Goal: Task Accomplishment & Management: Use online tool/utility

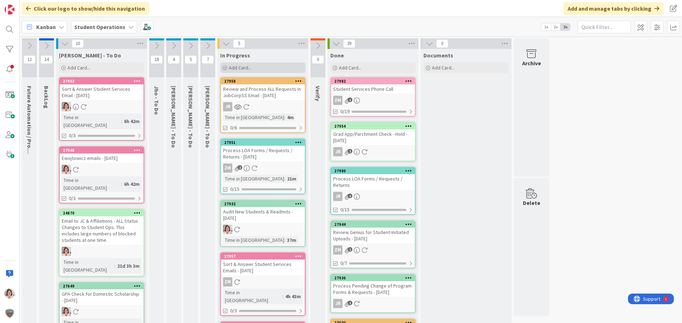
click at [259, 65] on div "Add Card..." at bounding box center [262, 67] width 85 height 11
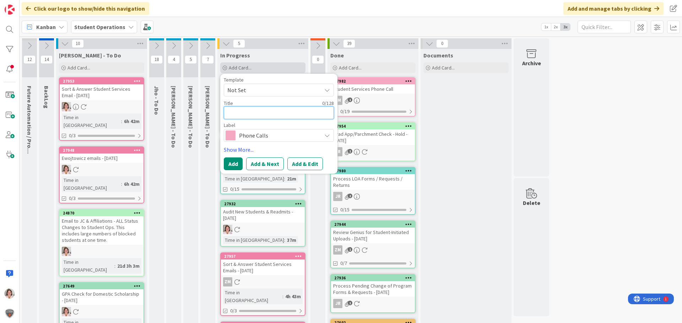
type textarea "W"
type textarea "x"
type textarea "We"
type textarea "x"
type textarea "Wee"
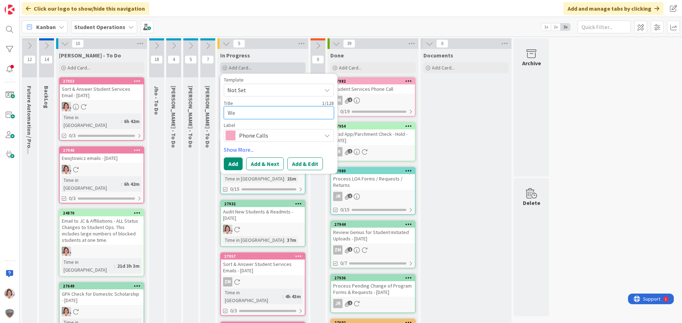
type textarea "x"
type textarea "Week"
type textarea "x"
type textarea "Weekl"
type textarea "x"
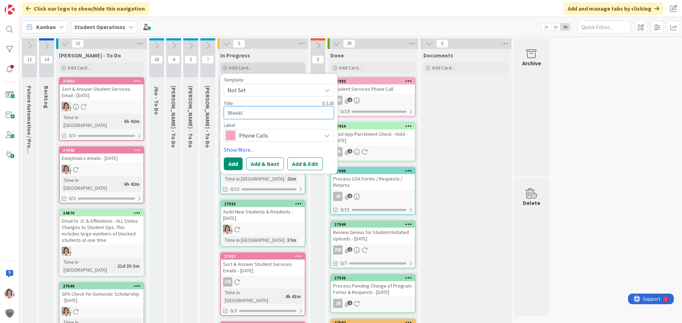
type textarea "Weekly"
type textarea "x"
type textarea "Weekly"
type textarea "x"
type textarea "Weekly L"
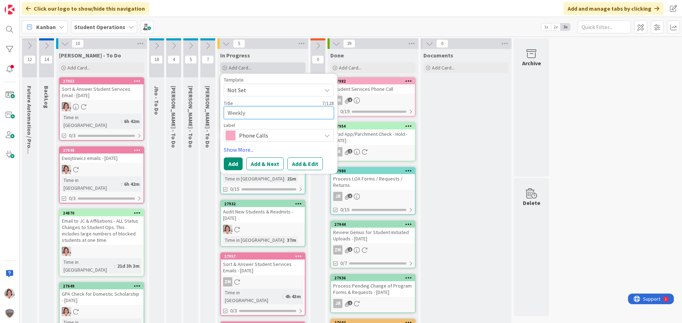
type textarea "x"
type textarea "Weekly Le"
type textarea "x"
type textarea "Weekly Lea"
type textarea "x"
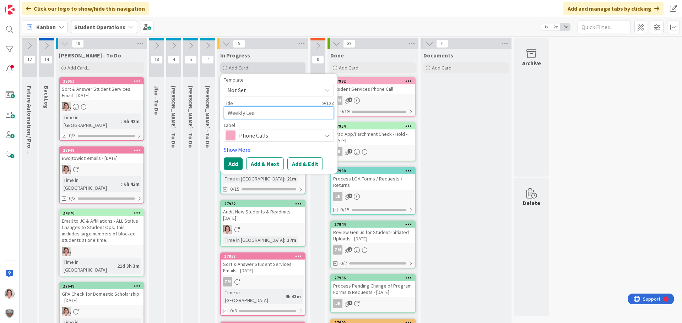
type textarea "Weekly Lead"
type textarea "x"
type textarea "Weekly Leade"
type textarea "x"
type textarea "Weekly Leader"
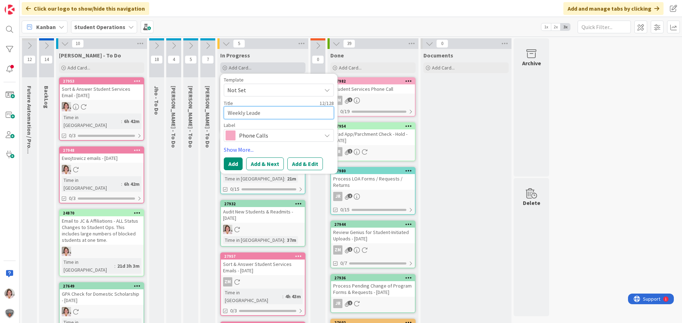
type textarea "x"
type textarea "Weekly Leaders"
type textarea "x"
type textarea "Weekly Leadersh"
type textarea "x"
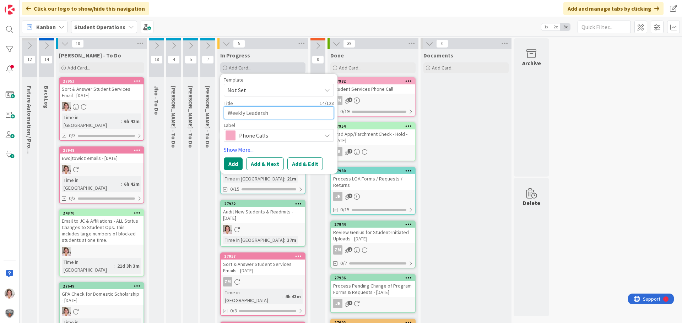
type textarea "Weekly Leadershi"
type textarea "x"
type textarea "Weekly Leadership"
type textarea "x"
type textarea "Weekly Leadership"
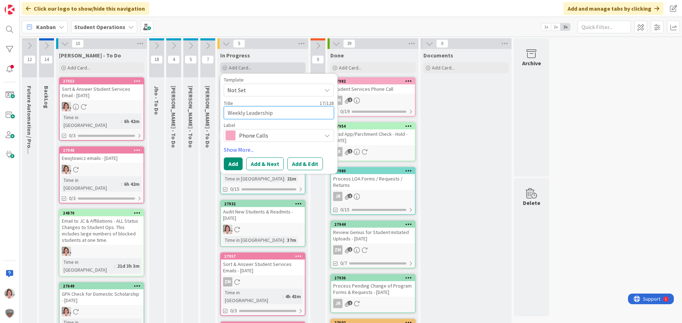
type textarea "x"
type textarea "Weekly Leadership E"
type textarea "x"
type textarea "Weekly Leadership ET"
type textarea "x"
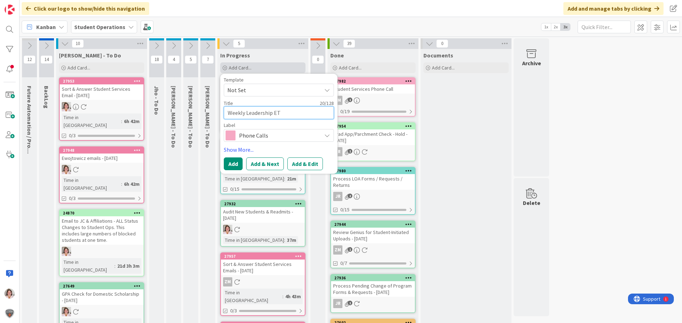
type textarea "Weekly Leadership E"
type textarea "x"
type textarea "Weekly Leadership"
type textarea "x"
type textarea "Weekly Leadership T"
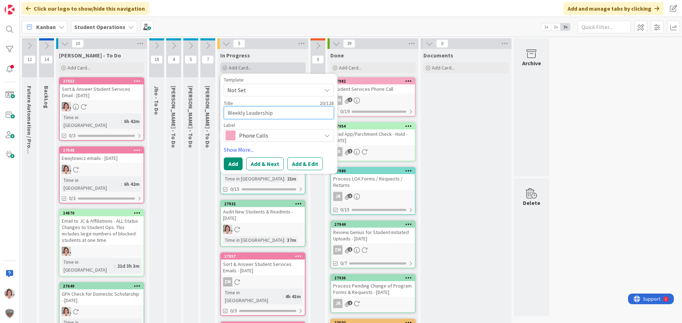
type textarea "x"
type textarea "Weekly Leadership Te"
type textarea "x"
type textarea "Weekly Leadership Tea"
type textarea "x"
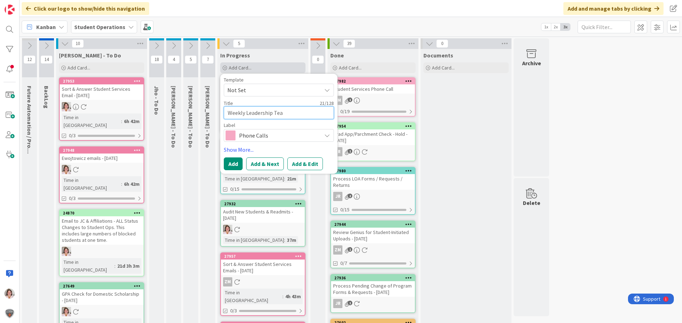
type textarea "Weekly Leadership Team"
type textarea "x"
type textarea "Weekly Leadership Team"
type textarea "x"
type textarea "Weekly Leadership Team M"
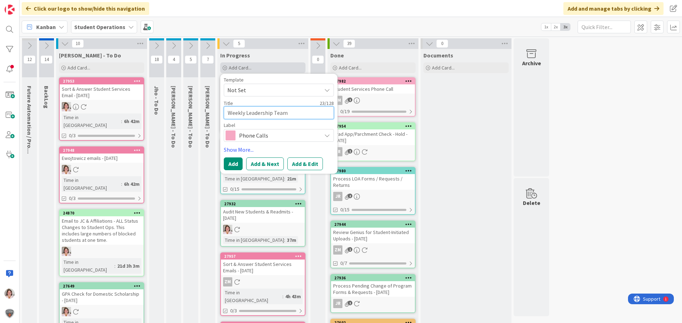
type textarea "x"
type textarea "Weekly Leadership Team Me"
type textarea "x"
type textarea "Weekly Leadership Team Mee"
type textarea "x"
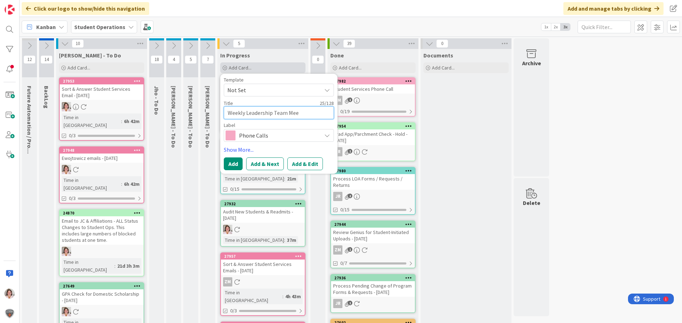
type textarea "Weekly Leadership Team Meet"
type textarea "x"
type textarea "Weekly Leadership Team Meeti"
type textarea "x"
type textarea "Weekly Leadership Team Meetin"
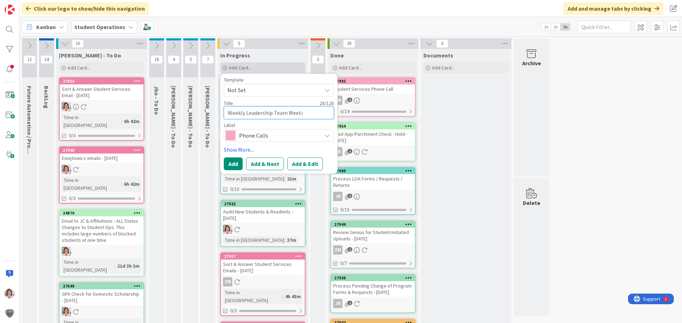
type textarea "x"
type textarea "Weekly Leadership Team Meeting"
type textarea "x"
type textarea "Weekly Leadership Team Meeting"
click at [289, 139] on span "Phone Calls" at bounding box center [278, 136] width 79 height 10
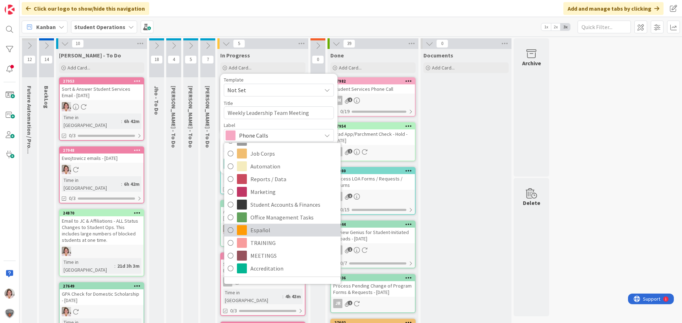
scroll to position [177, 0]
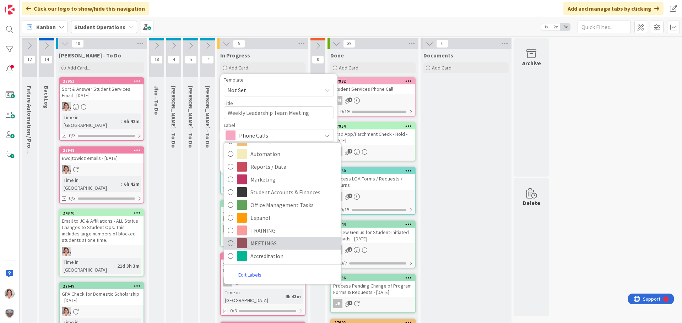
click at [272, 248] on span "MEETINGS" at bounding box center [293, 243] width 87 height 11
type textarea "x"
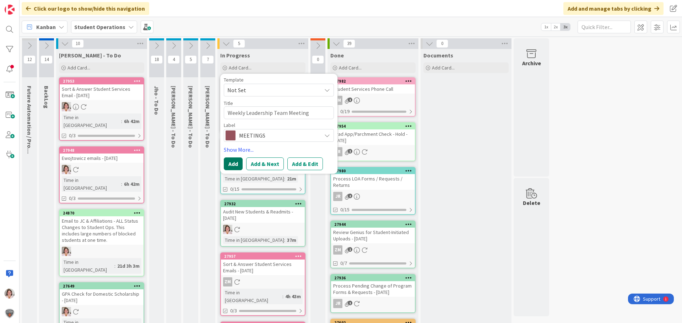
click at [234, 166] on button "Add" at bounding box center [233, 164] width 19 height 13
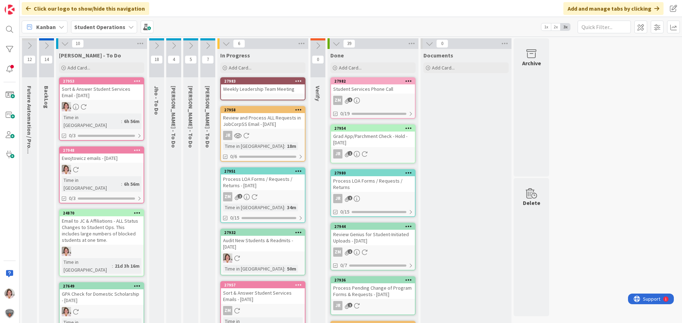
click at [298, 81] on icon at bounding box center [298, 80] width 7 height 5
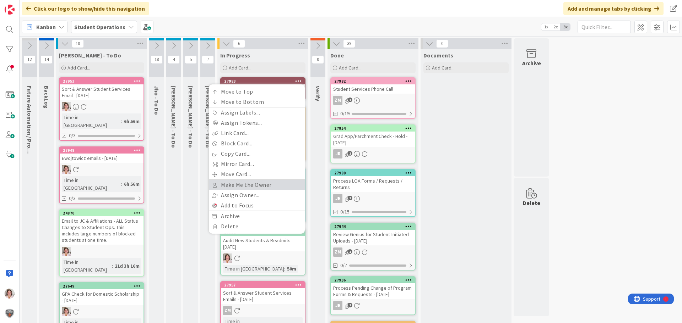
click at [255, 185] on link "Make Me the Owner" at bounding box center [257, 185] width 96 height 10
